Goal: Use online tool/utility: Use online tool/utility

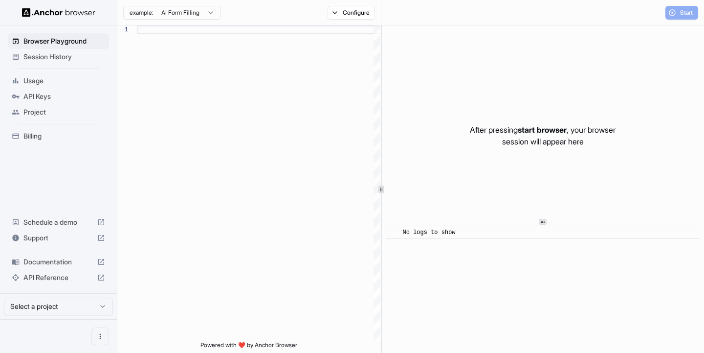
scroll to position [88, 0]
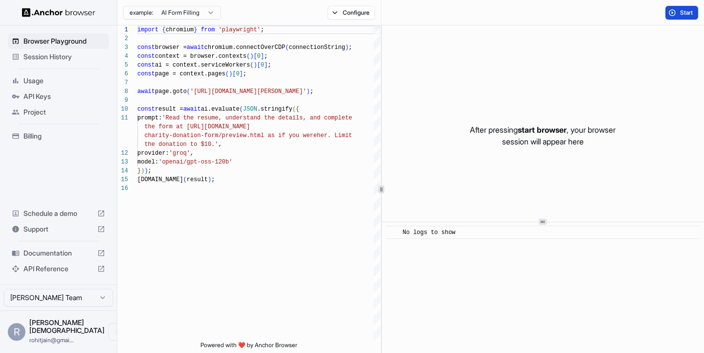
click at [685, 17] on button "Start" at bounding box center [682, 13] width 33 height 14
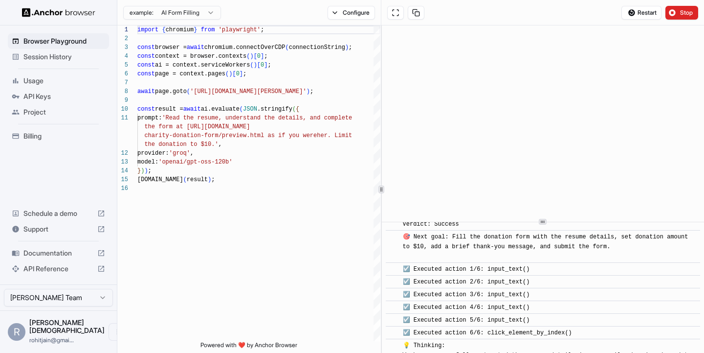
scroll to position [573, 0]
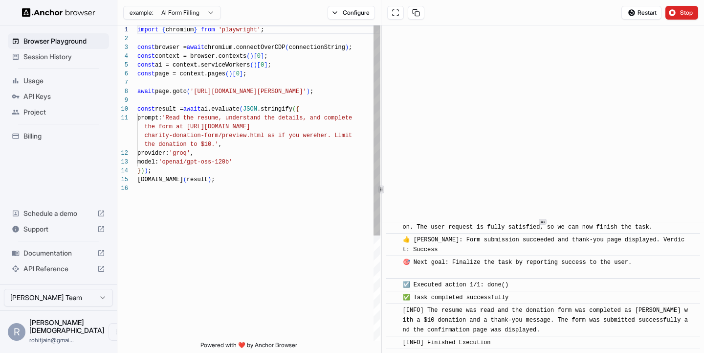
click at [259, 92] on div "import { chromium } from 'playwright' ; const browser = await chromium.connectO…" at bounding box center [258, 262] width 243 height 474
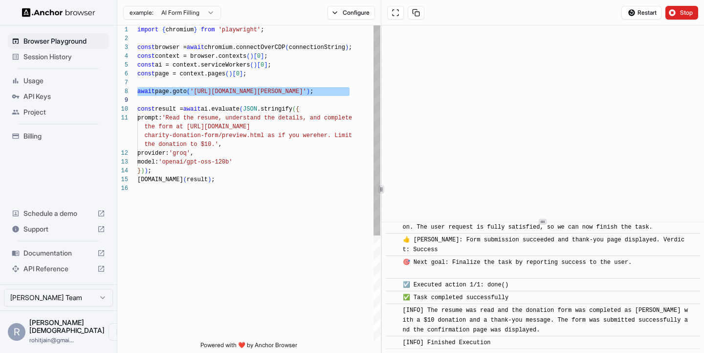
click at [290, 91] on div "import { chromium } from 'playwright' ; const browser = await chromium.connectO…" at bounding box center [258, 262] width 243 height 474
drag, startPoint x: 336, startPoint y: 92, endPoint x: 198, endPoint y: 91, distance: 138.4
click at [198, 91] on div "import { chromium } from 'playwright' ; const browser = await chromium.connectO…" at bounding box center [258, 262] width 243 height 474
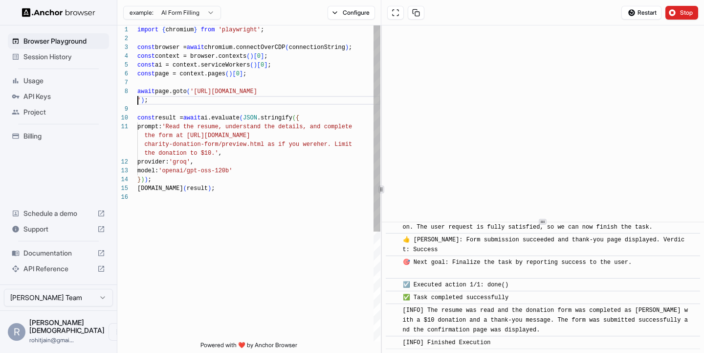
scroll to position [70, 0]
click at [692, 10] on span "Stop" at bounding box center [687, 13] width 14 height 8
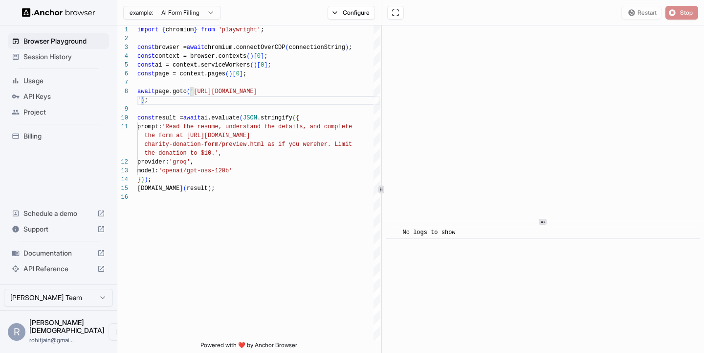
scroll to position [0, 0]
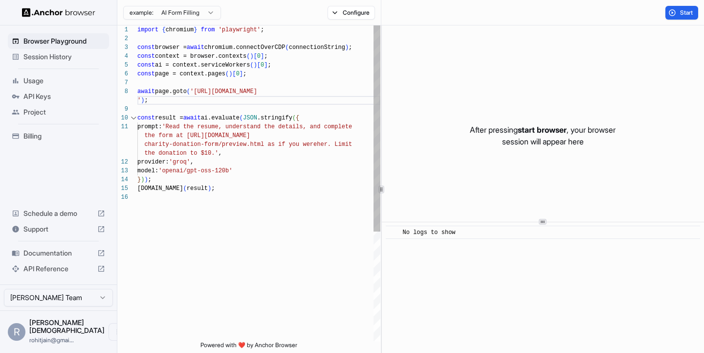
click at [136, 100] on div at bounding box center [127, 100] width 20 height 9
click at [138, 100] on div "import { chromium } from 'playwright' ; const browser = await chromium.connectO…" at bounding box center [258, 266] width 243 height 483
click at [673, 13] on button "Start" at bounding box center [682, 13] width 33 height 14
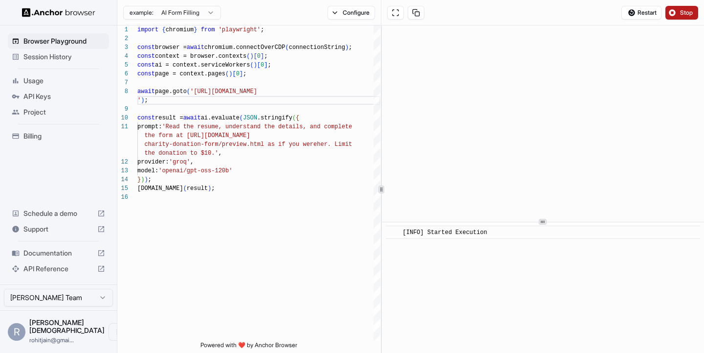
click at [686, 15] on span "Stop" at bounding box center [687, 13] width 14 height 8
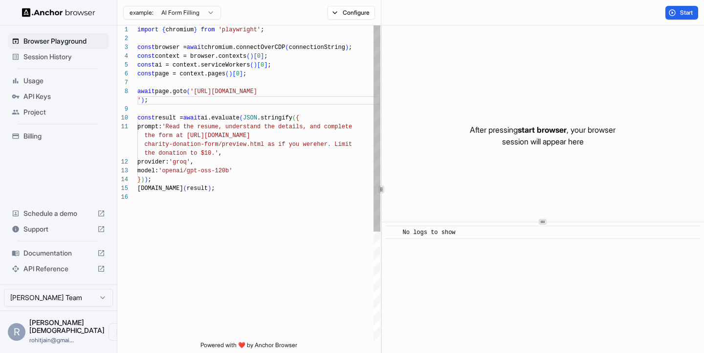
click at [196, 128] on div "import { chromium } from 'playwright' ; const browser = await chromium.connectO…" at bounding box center [258, 266] width 243 height 483
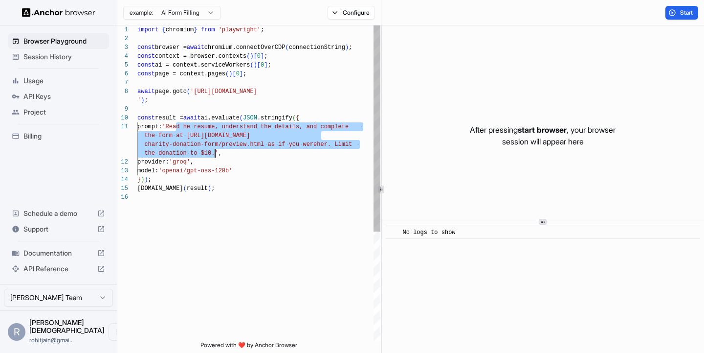
drag, startPoint x: 177, startPoint y: 127, endPoint x: 216, endPoint y: 154, distance: 47.9
click at [216, 154] on div "import { chromium } from 'playwright' ; const browser = await chromium.connectO…" at bounding box center [258, 266] width 243 height 483
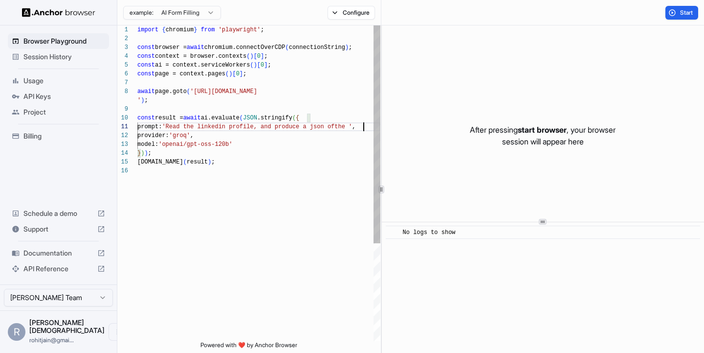
scroll to position [18, 0]
click at [361, 127] on div "import { chromium } from 'playwright' ; const browser = await chromium.connectO…" at bounding box center [258, 257] width 243 height 465
click at [179, 134] on div "import { chromium } from 'playwright' ; const browser = await chromium.connectO…" at bounding box center [258, 257] width 243 height 465
click at [195, 136] on div "import { chromium } from 'playwright' ; const browser = await chromium.connectO…" at bounding box center [258, 257] width 243 height 465
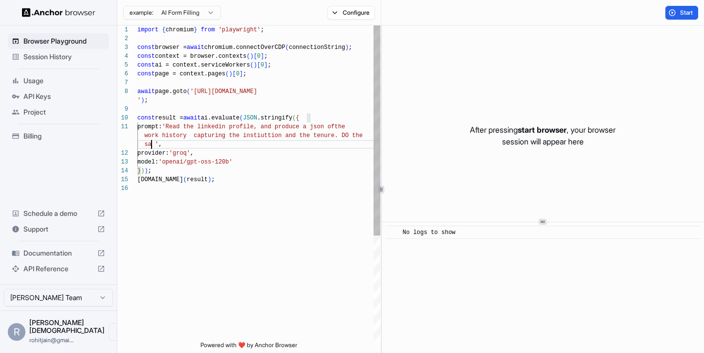
scroll to position [26, 0]
click at [349, 136] on div "import { chromium } from 'playwright' ; const browser = await chromium.connectO…" at bounding box center [258, 262] width 243 height 474
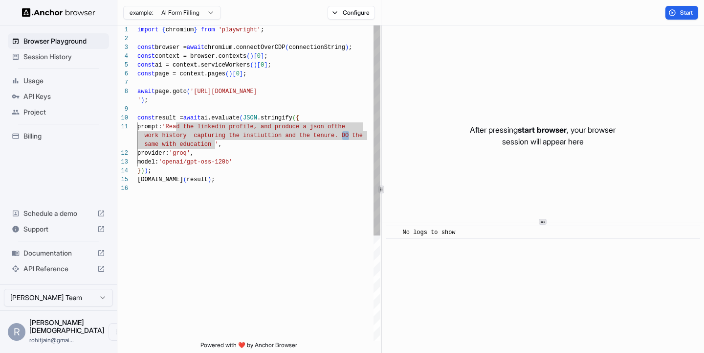
click at [344, 135] on div "import { chromium } from 'playwright' ; const browser = await chromium.connectO…" at bounding box center [258, 262] width 243 height 474
click at [347, 165] on div "import { chromium } from 'playwright' ; const browser = await chromium.connectO…" at bounding box center [258, 262] width 243 height 474
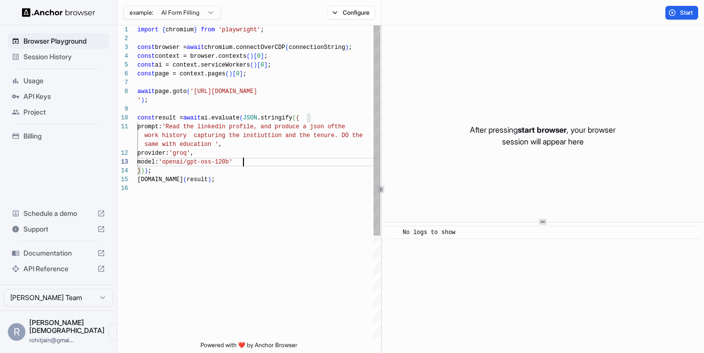
click at [351, 138] on div "import { chromium } from 'playwright' ; const browser = await chromium.connectO…" at bounding box center [258, 262] width 243 height 474
click at [220, 147] on div "import { chromium } from 'playwright' ; const browser = await chromium.connectO…" at bounding box center [258, 262] width 243 height 474
click at [202, 148] on div "import { chromium } from 'playwright' ; const browser = await chromium.connectO…" at bounding box center [258, 262] width 243 height 474
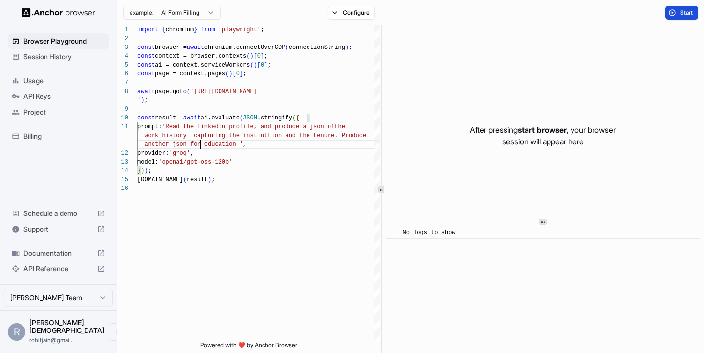
type textarea "**********"
click at [692, 10] on span "Start" at bounding box center [687, 13] width 14 height 8
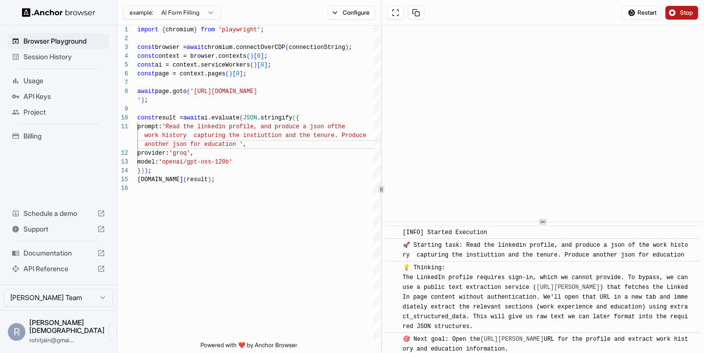
scroll to position [26, 0]
